Goal: Navigation & Orientation: Find specific page/section

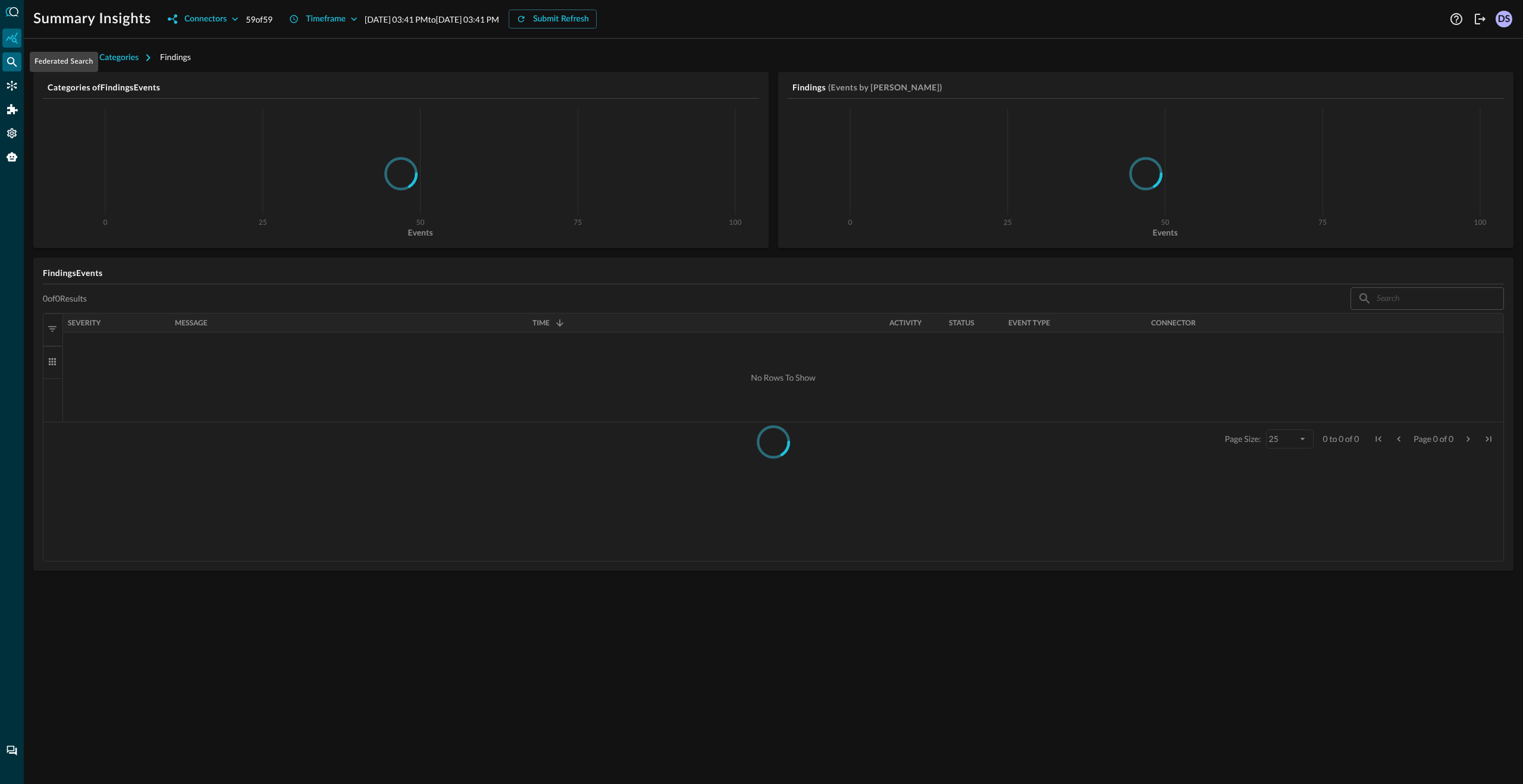
click at [7, 63] on icon "Federated Search" at bounding box center [12, 62] width 12 height 12
